Goal: Task Accomplishment & Management: Complete application form

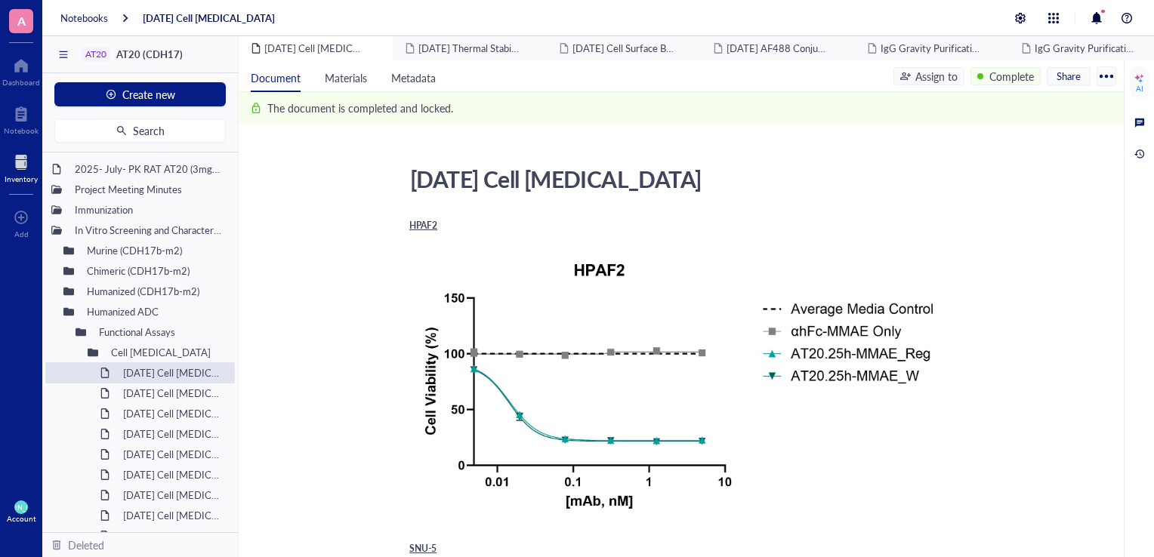
click at [21, 171] on div at bounding box center [21, 162] width 33 height 24
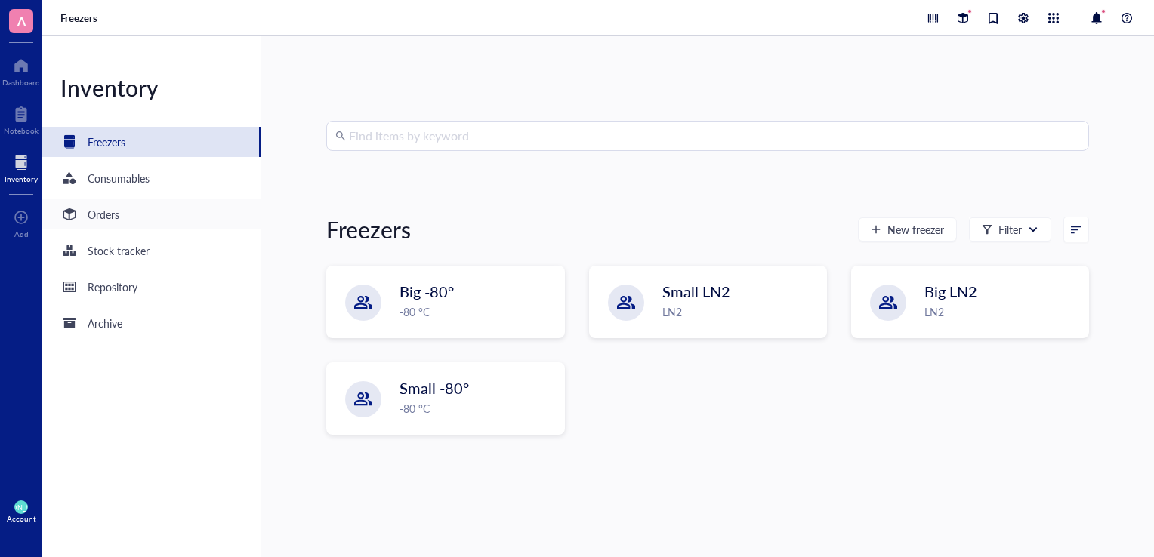
click at [102, 222] on div "Orders" at bounding box center [104, 214] width 32 height 17
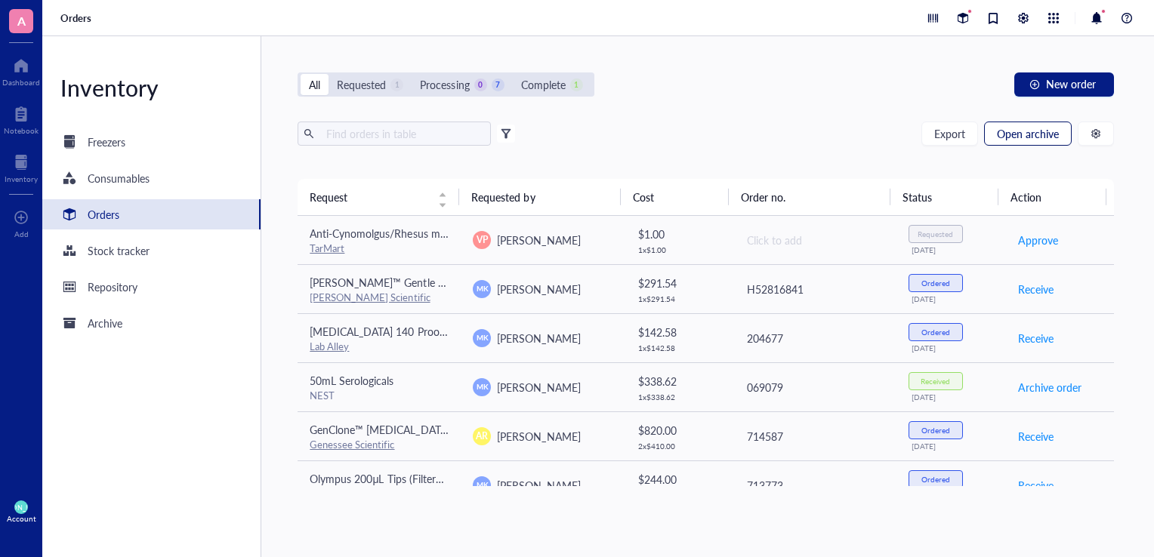
click at [1039, 137] on span "Open archive" at bounding box center [1028, 134] width 62 height 12
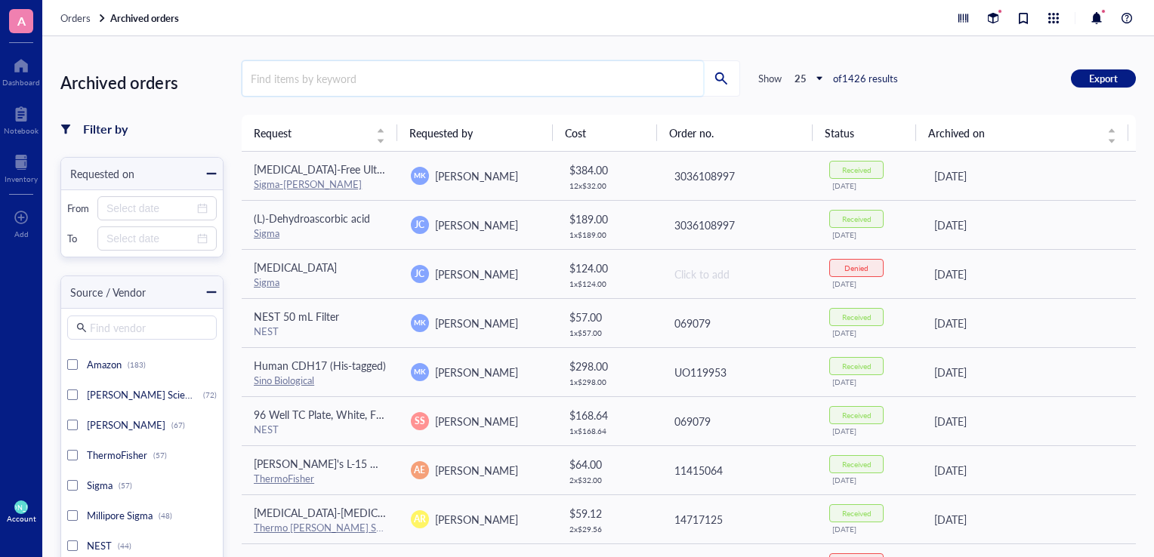
click at [634, 77] on input "search" at bounding box center [472, 78] width 461 height 35
click at [621, 81] on input "search" at bounding box center [472, 78] width 461 height 35
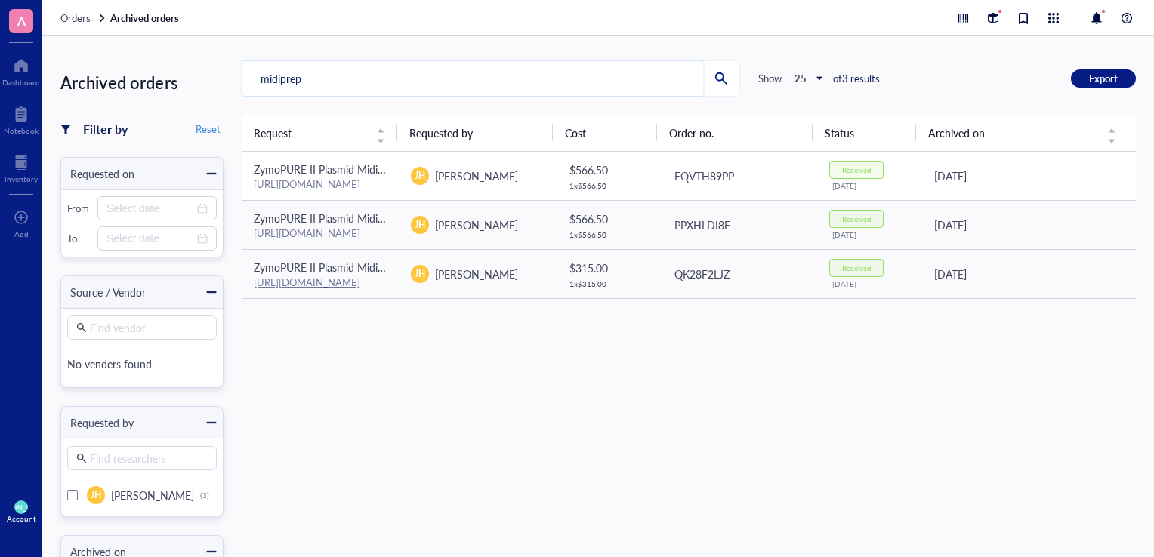
type input "midiprep"
click at [358, 179] on link "[URL][DOMAIN_NAME]" at bounding box center [307, 184] width 106 height 14
click at [762, 56] on div "Archived orders Filter by Reset Requested on From To Source / Vendor Find vendo…" at bounding box center [597, 296] width 1111 height 521
click at [844, 172] on div "Received" at bounding box center [856, 169] width 29 height 9
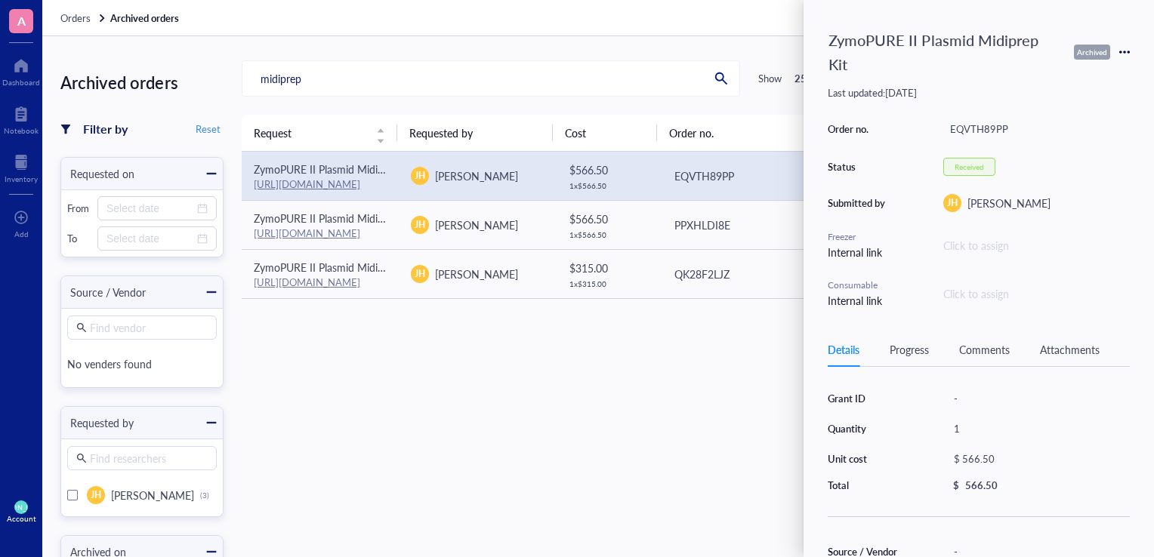
click at [1123, 47] on icon at bounding box center [1124, 52] width 11 height 11
click at [1093, 74] on span "Request again" at bounding box center [1070, 74] width 95 height 17
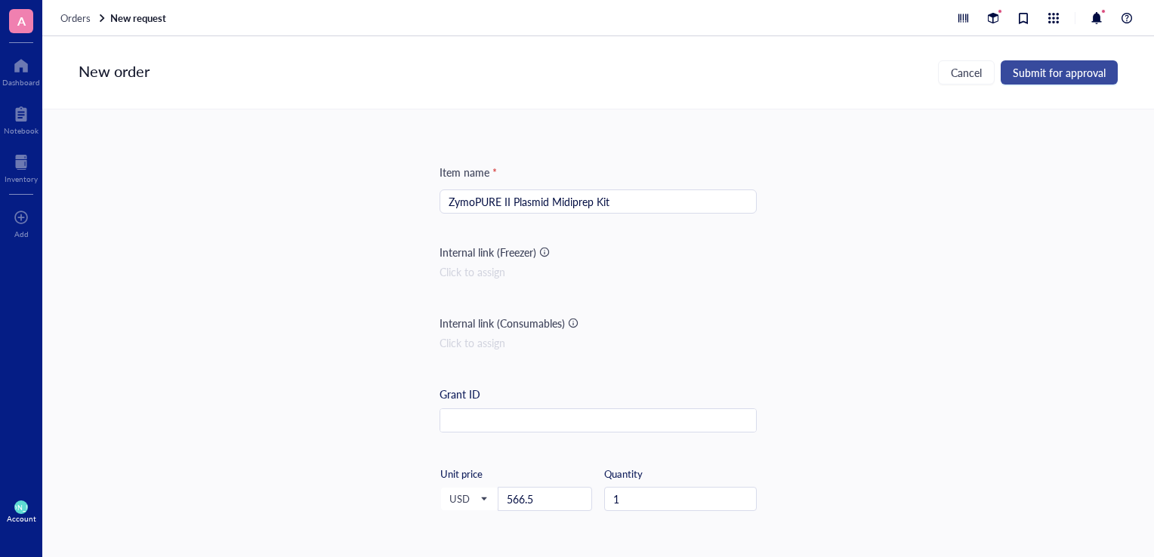
click at [1043, 66] on span "Submit for approval" at bounding box center [1058, 72] width 93 height 12
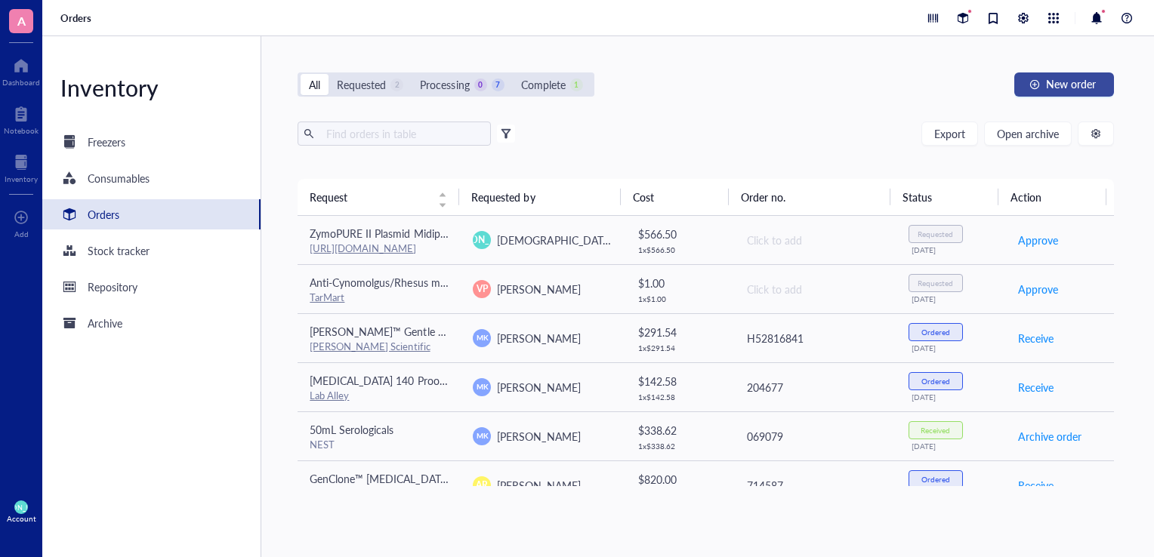
click at [1057, 82] on span "New order" at bounding box center [1071, 84] width 50 height 12
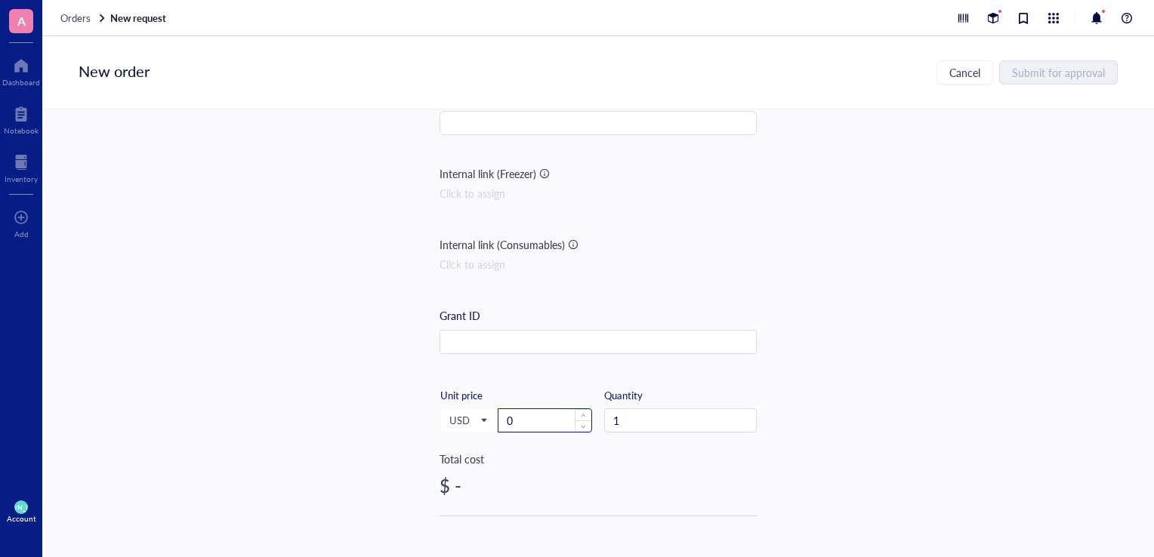
scroll to position [81, 0]
click at [548, 424] on input "0" at bounding box center [544, 418] width 93 height 23
click at [510, 424] on input "2" at bounding box center [544, 418] width 93 height 23
click at [527, 410] on input "25" at bounding box center [544, 418] width 93 height 23
click at [526, 417] on input "254" at bounding box center [544, 418] width 93 height 23
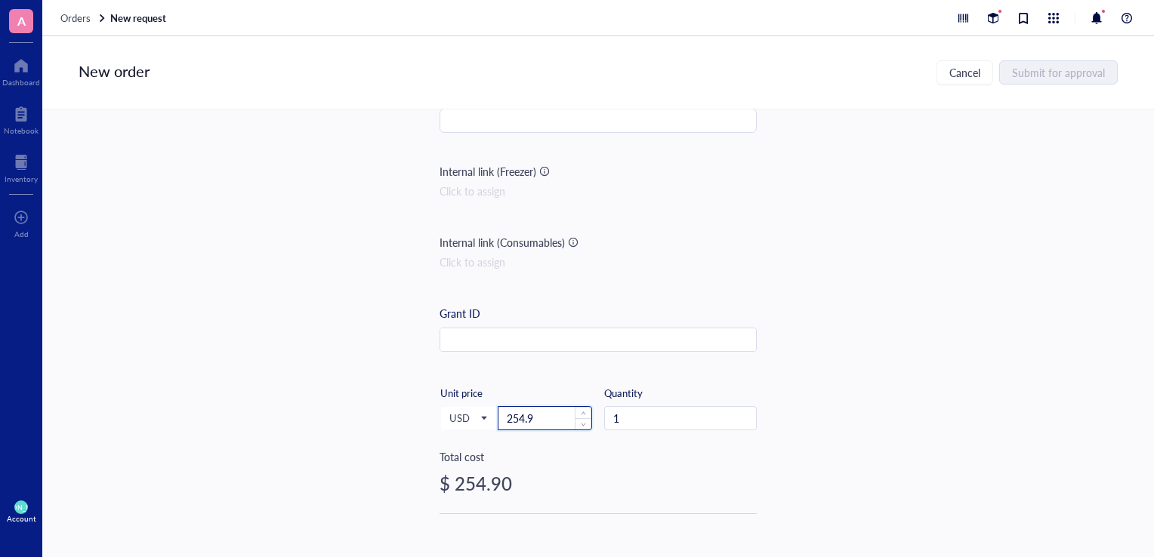
click at [536, 407] on input "254.9" at bounding box center [544, 418] width 93 height 23
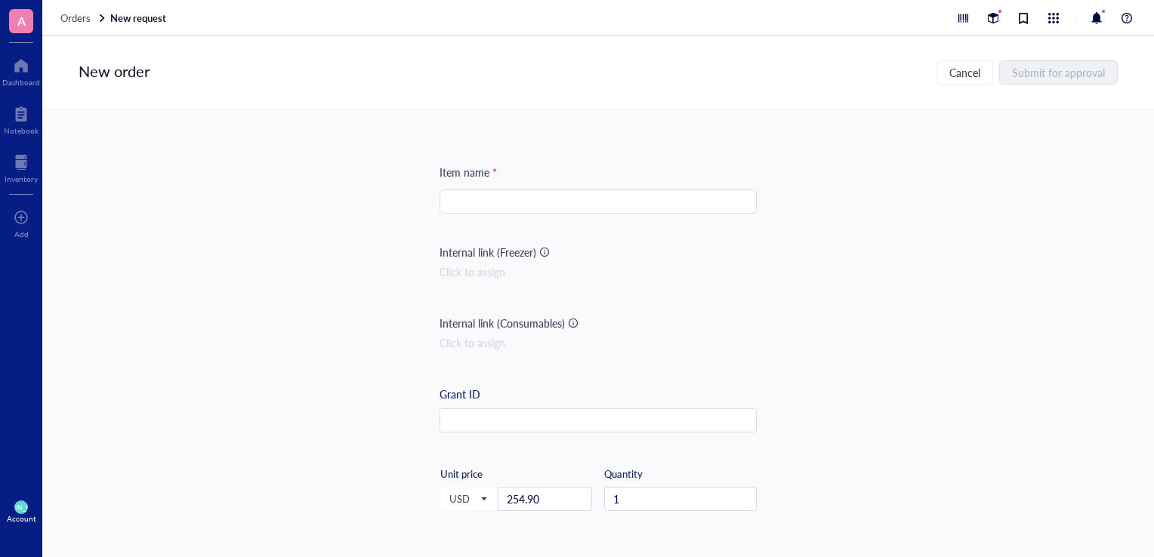
type input "254.9"
click at [542, 210] on input "search" at bounding box center [597, 201] width 299 height 23
paste input "ZymoPURE II Plasmid Maxiprep Kit"
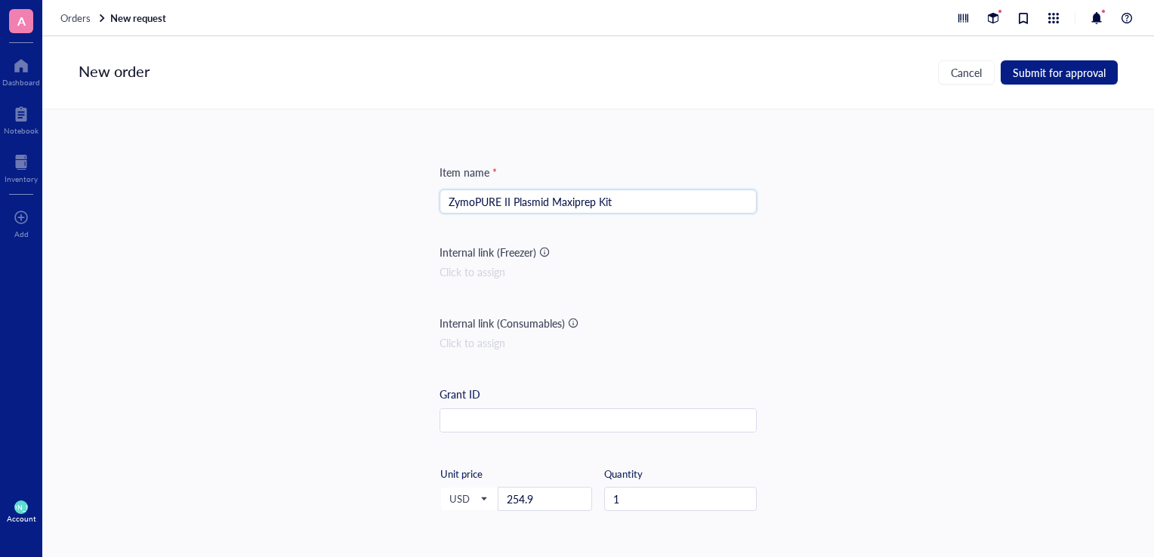
click at [634, 192] on input "ZymoPURE II Plasmid Maxiprep Kit" at bounding box center [597, 201] width 299 height 23
type input "ZymoPURE II Plasmid Maxiprep Kit"
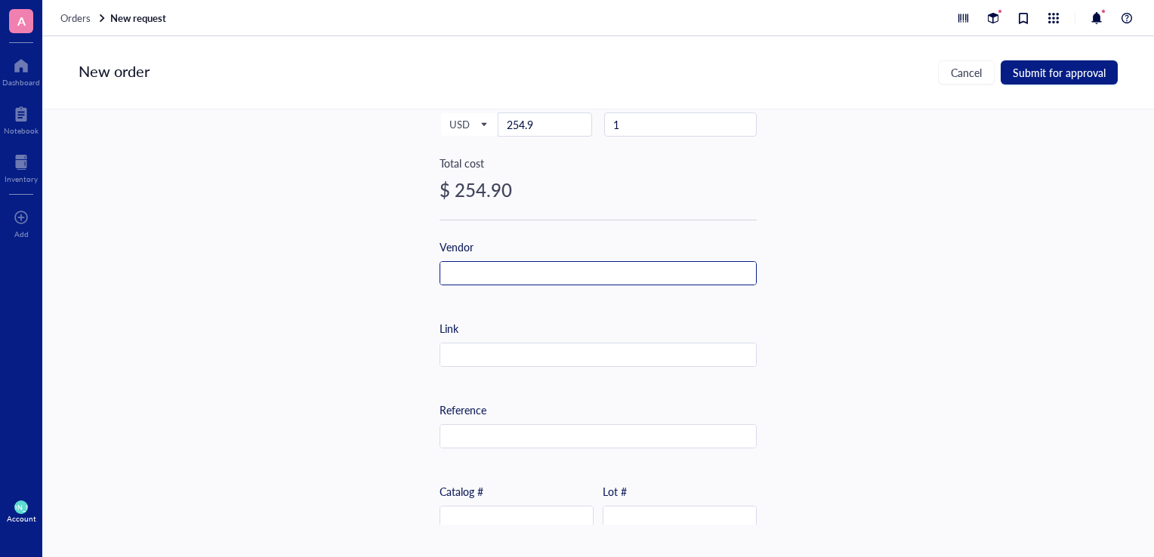
scroll to position [402, 0]
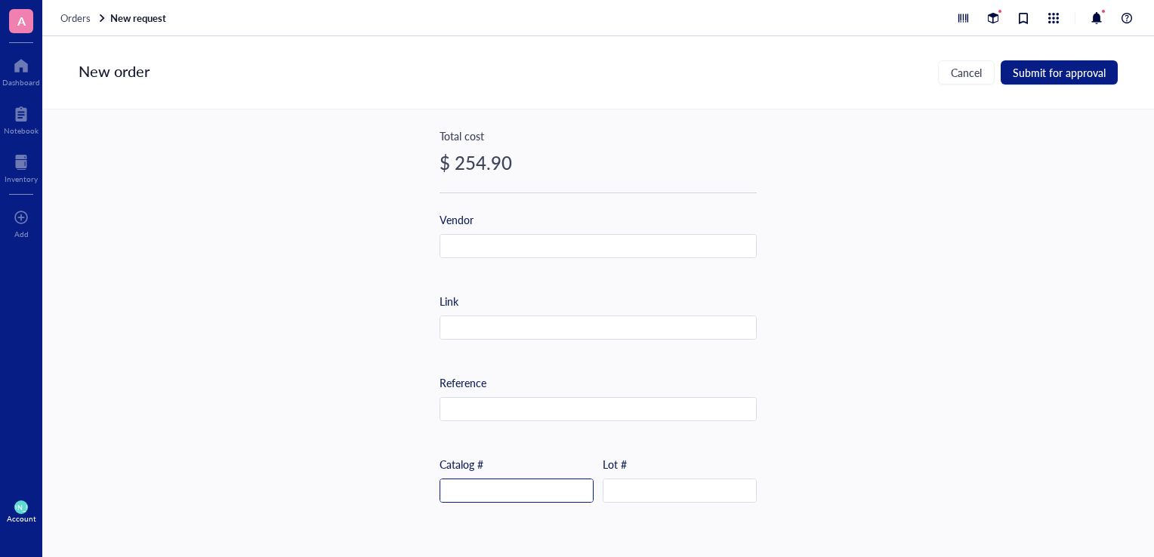
click at [469, 493] on input "text" at bounding box center [516, 491] width 153 height 24
click at [469, 493] on input "D" at bounding box center [516, 491] width 153 height 24
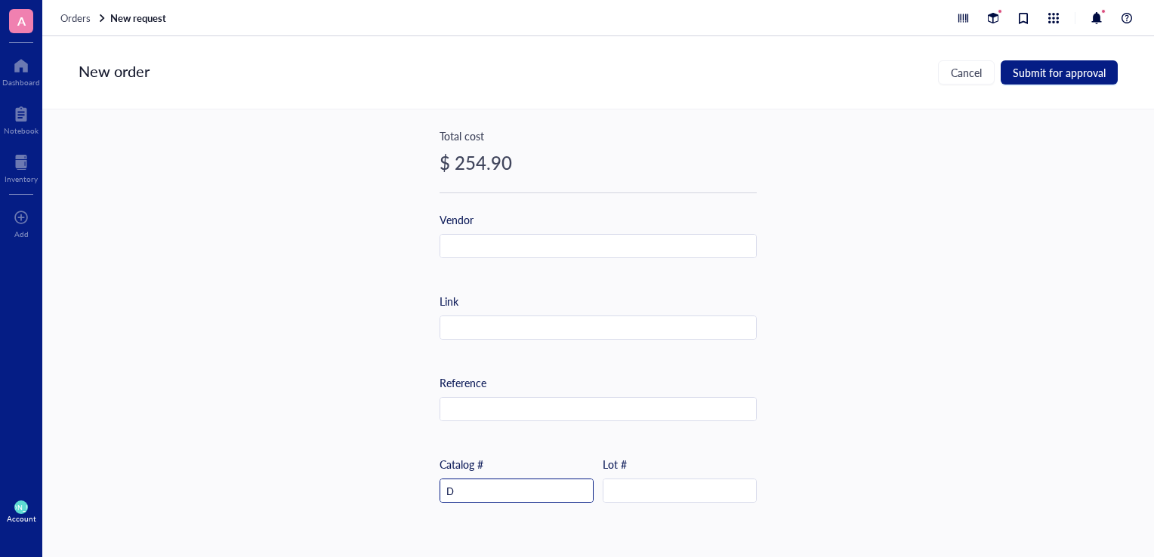
click at [469, 493] on input "D" at bounding box center [516, 491] width 153 height 24
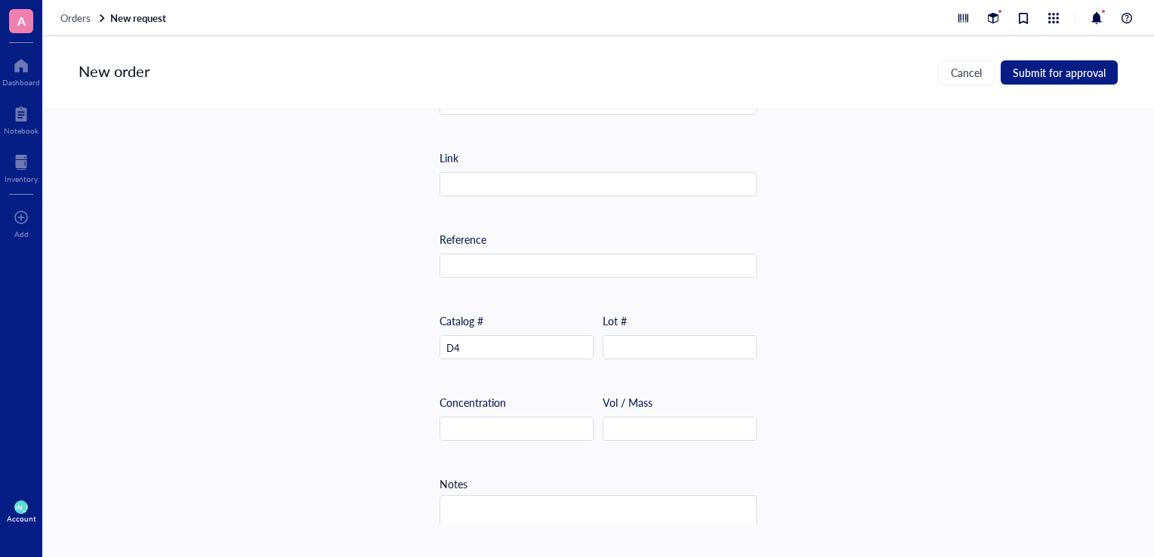
scroll to position [562, 0]
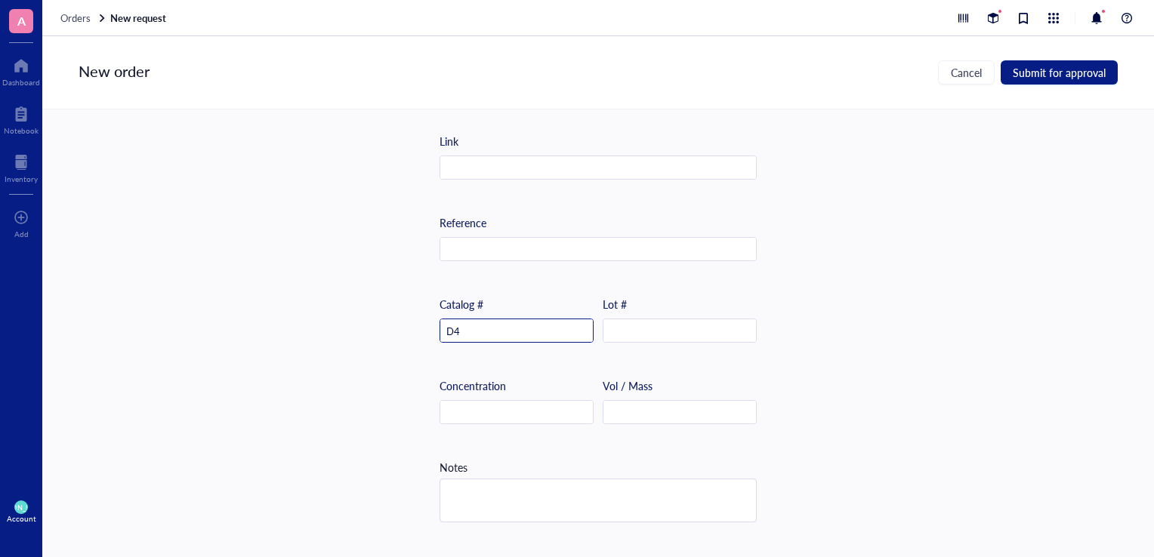
click at [481, 323] on input "D4" at bounding box center [516, 331] width 153 height 24
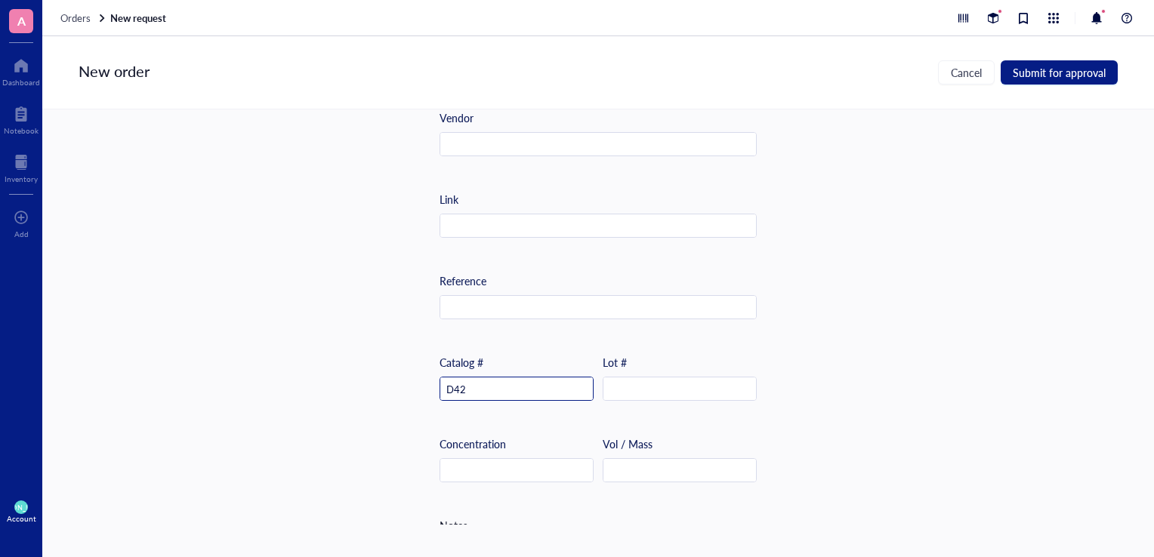
click at [492, 378] on input "D42" at bounding box center [516, 390] width 153 height 24
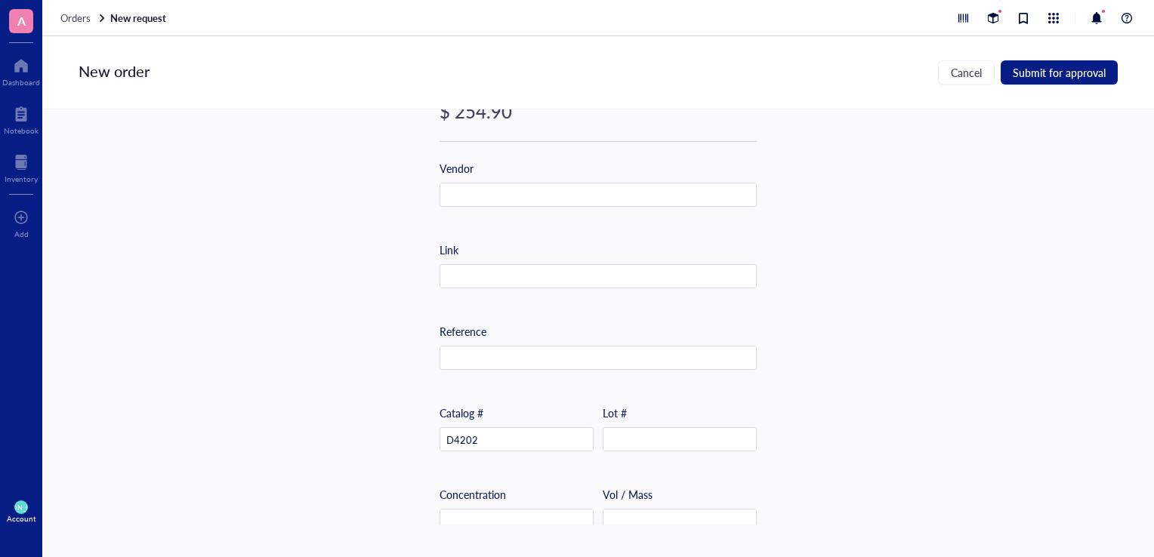
scroll to position [449, 0]
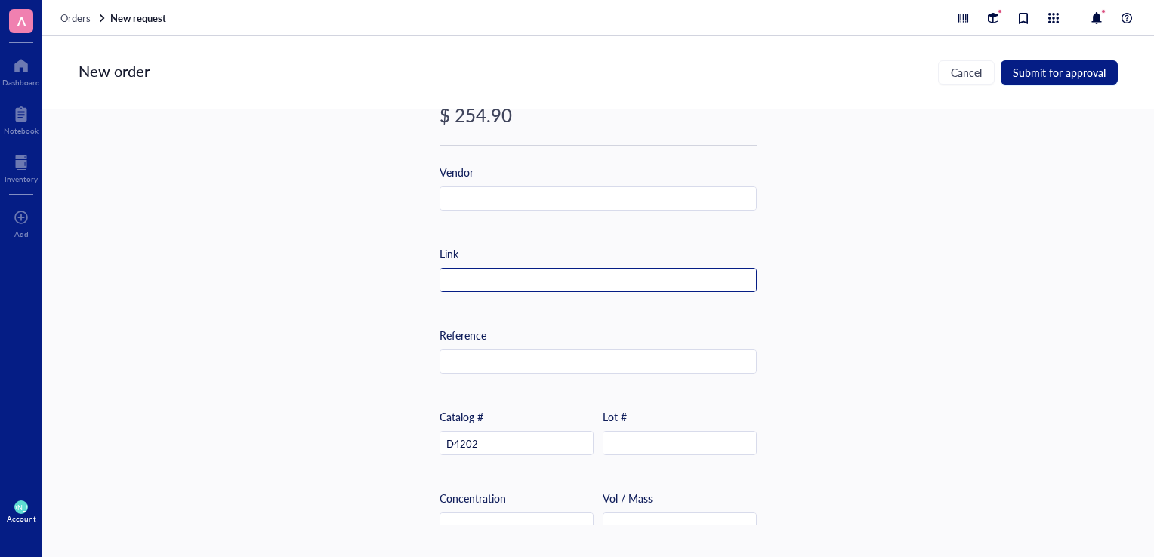
click at [468, 282] on input "text" at bounding box center [598, 281] width 316 height 24
paste input "[URL][DOMAIN_NAME]"
type input "[URL][DOMAIN_NAME]"
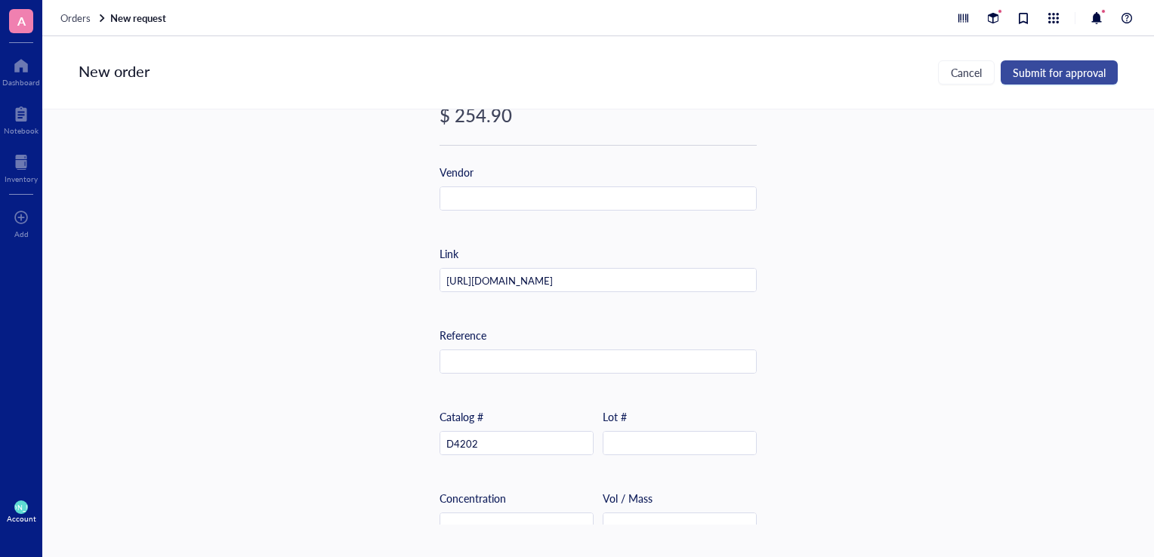
click at [1023, 83] on button "Submit for approval" at bounding box center [1058, 72] width 117 height 24
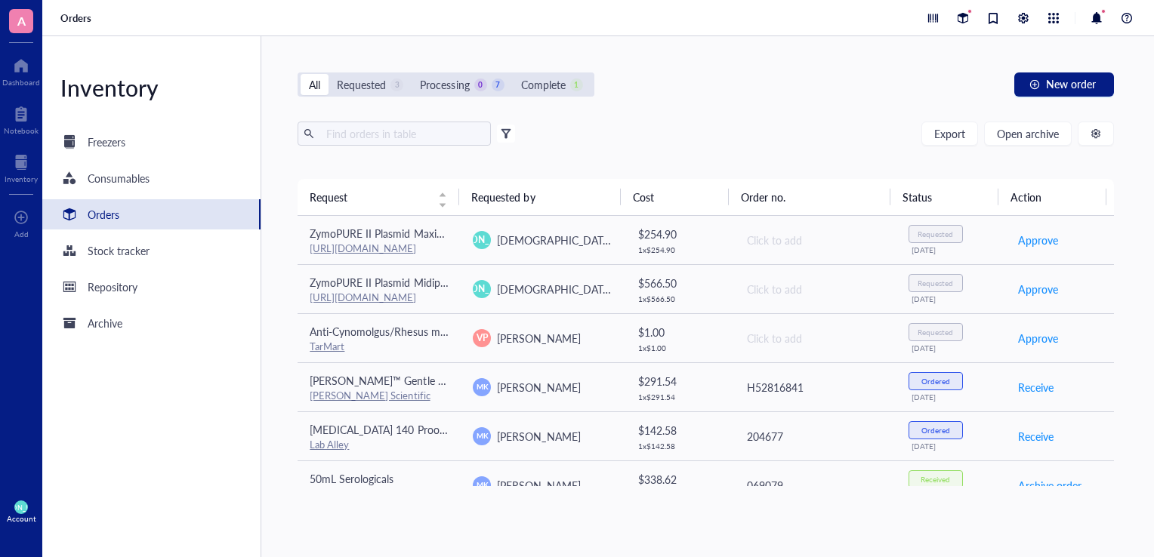
click at [846, 80] on div "All Requested 3 Processing 0 7 Complete 1 New order" at bounding box center [705, 84] width 816 height 24
click at [729, 79] on div "All Requested 3 Processing 0 7 Complete 1 New order" at bounding box center [705, 84] width 816 height 24
click at [646, 76] on div "All Requested 3 Processing 0 7 Complete 1 New order" at bounding box center [705, 84] width 816 height 24
drag, startPoint x: 646, startPoint y: 76, endPoint x: 624, endPoint y: 59, distance: 28.5
click at [624, 59] on div "All Requested 3 Processing 0 7 Complete 1 New order Export Open archive Filter …" at bounding box center [705, 296] width 889 height 521
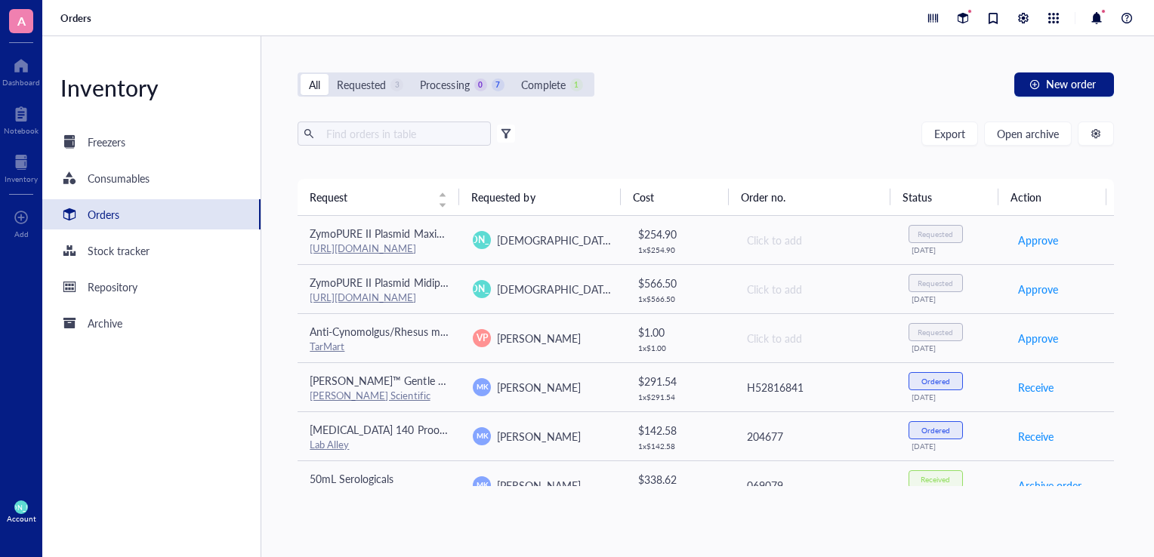
drag, startPoint x: 610, startPoint y: 49, endPoint x: 580, endPoint y: 45, distance: 30.4
click at [580, 45] on div "All Requested 3 Processing 0 7 Complete 1 New order Export Open archive Filter …" at bounding box center [705, 296] width 889 height 521
click at [667, 69] on div "All Requested 3 Processing 0 7 Complete 1 New order Export Open archive Filter …" at bounding box center [705, 296] width 889 height 521
click at [638, 94] on div "All Requested 3 Processing 0 7 Complete 1 New order" at bounding box center [705, 84] width 816 height 24
click at [633, 87] on div "All Requested 3 Processing 0 7 Complete 1 New order" at bounding box center [705, 84] width 816 height 24
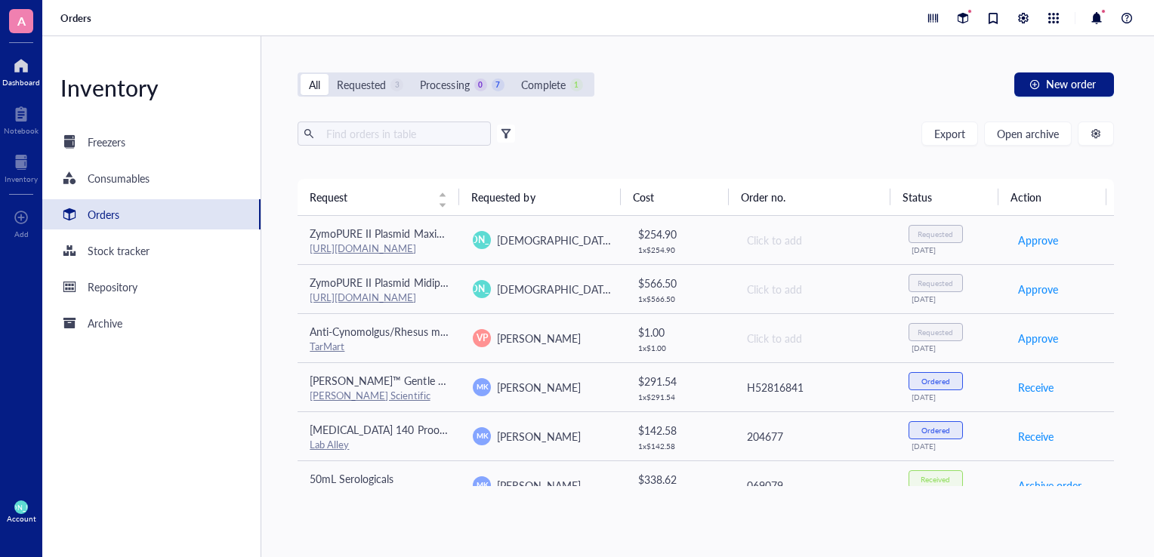
click at [16, 63] on div at bounding box center [21, 66] width 38 height 24
